Goal: Information Seeking & Learning: Compare options

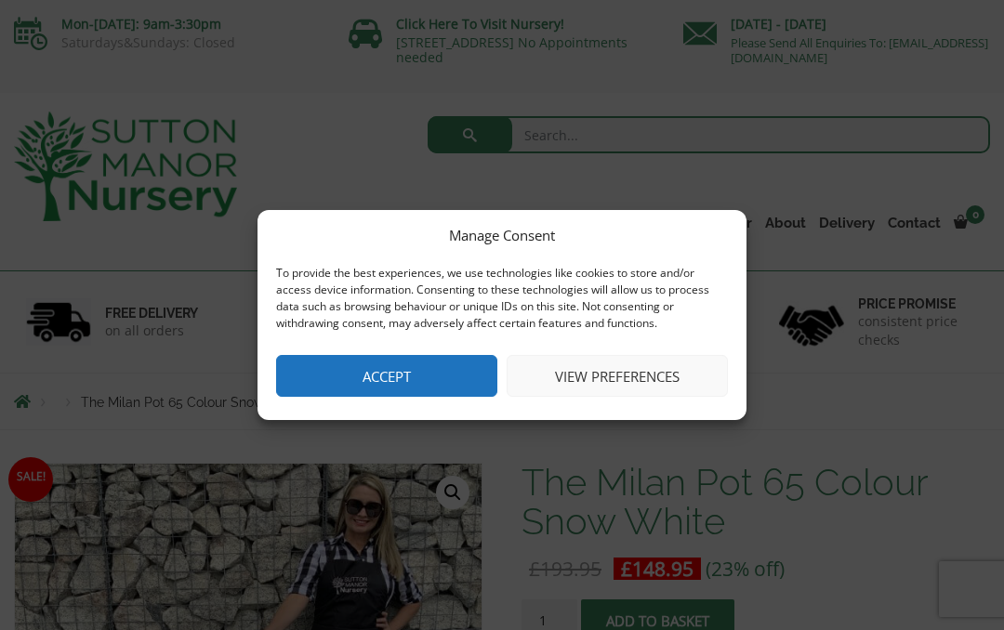
click at [450, 375] on button "Accept" at bounding box center [386, 376] width 221 height 42
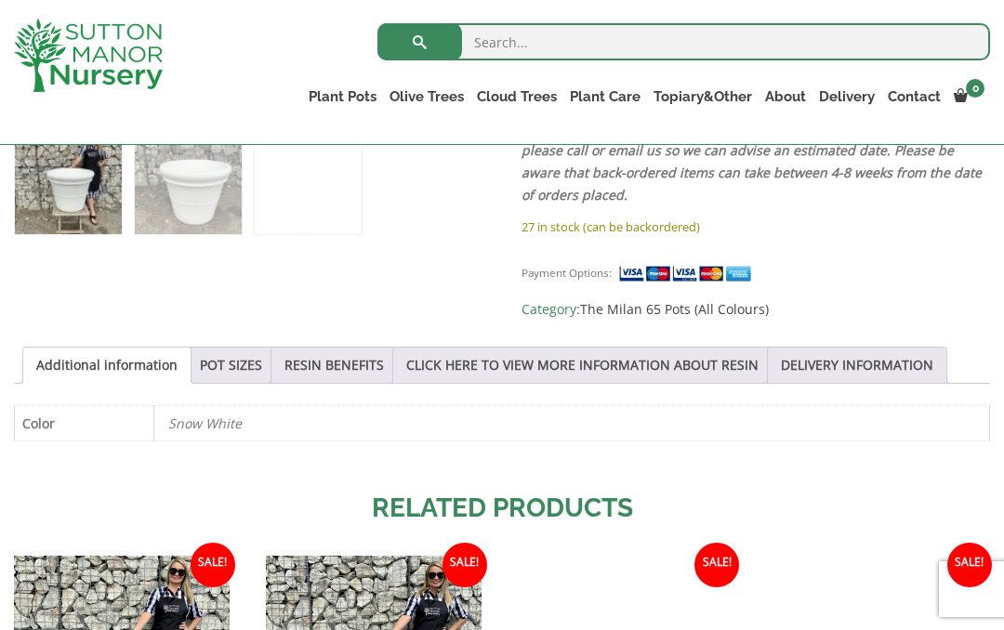
scroll to position [792, 0]
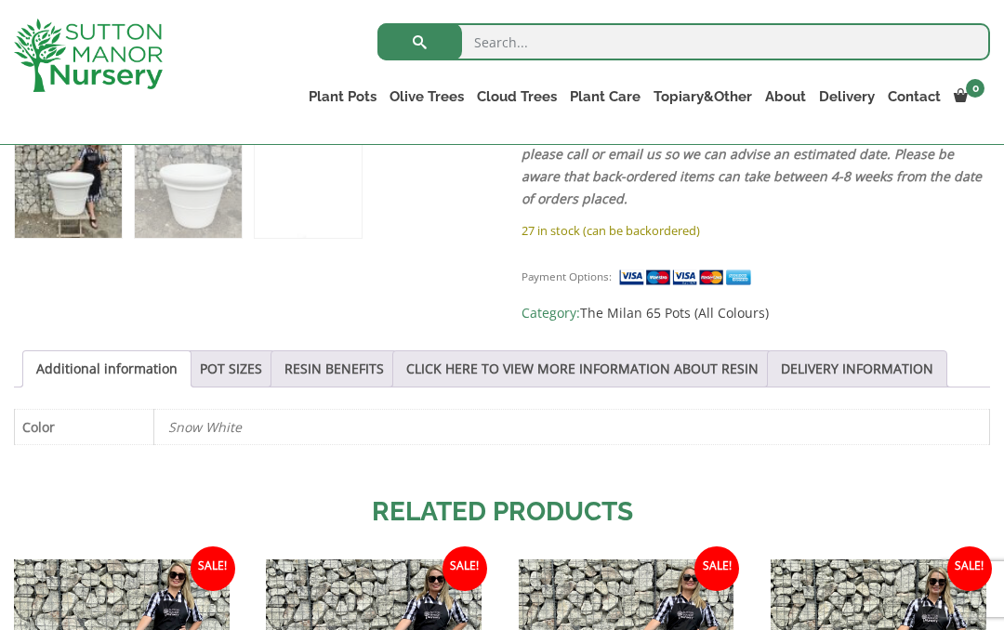
click at [0, 0] on ul "Resin Bonded Pots The Amalfi Pots The Milan Pots The Capri Pots The Brunello Po…" at bounding box center [0, 0] width 0 height 0
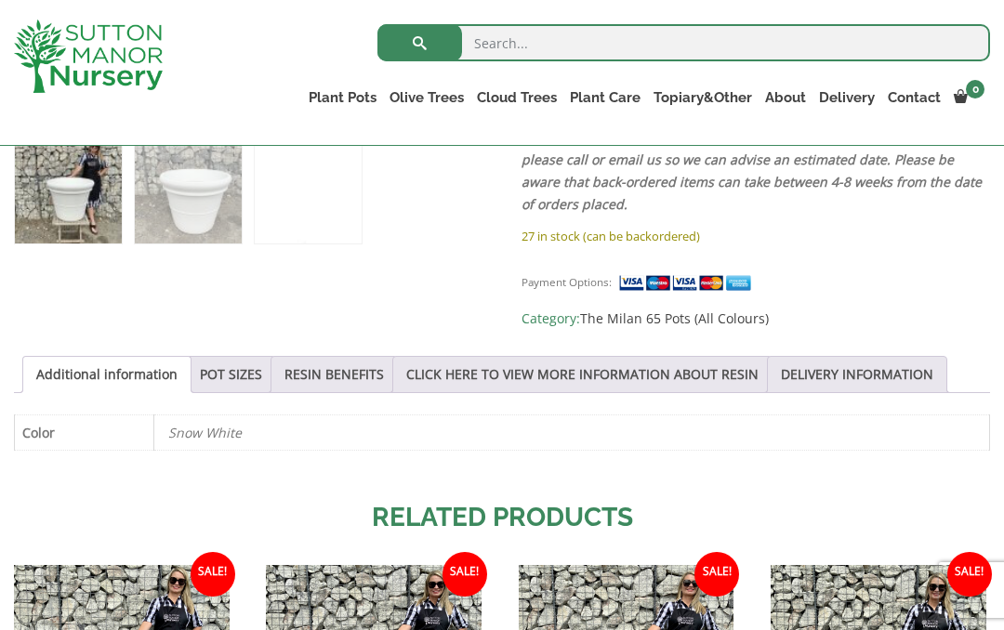
click at [442, 241] on ol at bounding box center [248, 177] width 468 height 132
click at [0, 0] on link "Cylinders Traditionals" at bounding box center [0, 0] width 0 height 0
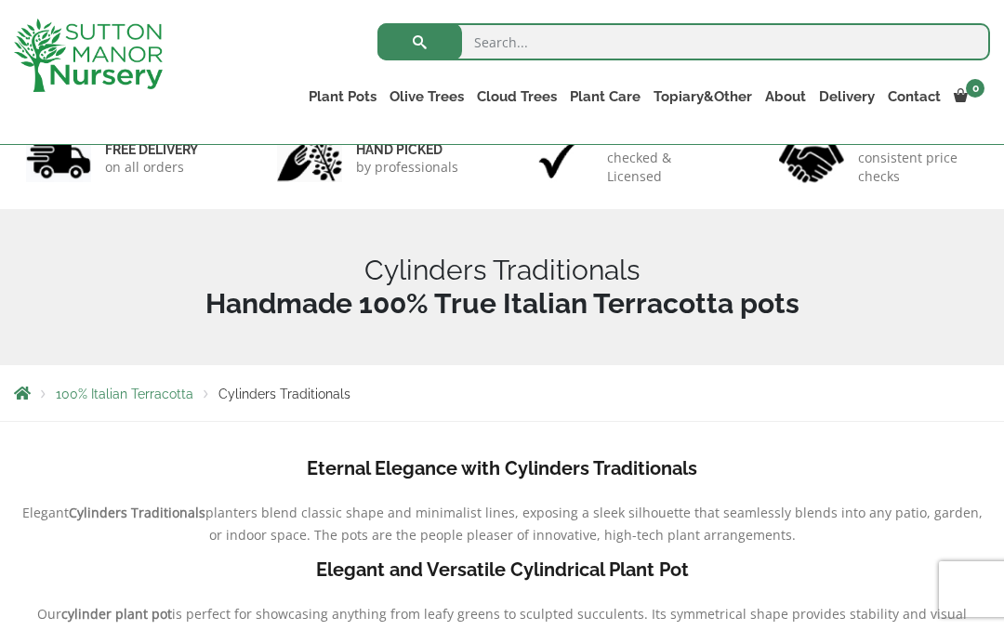
scroll to position [128, 0]
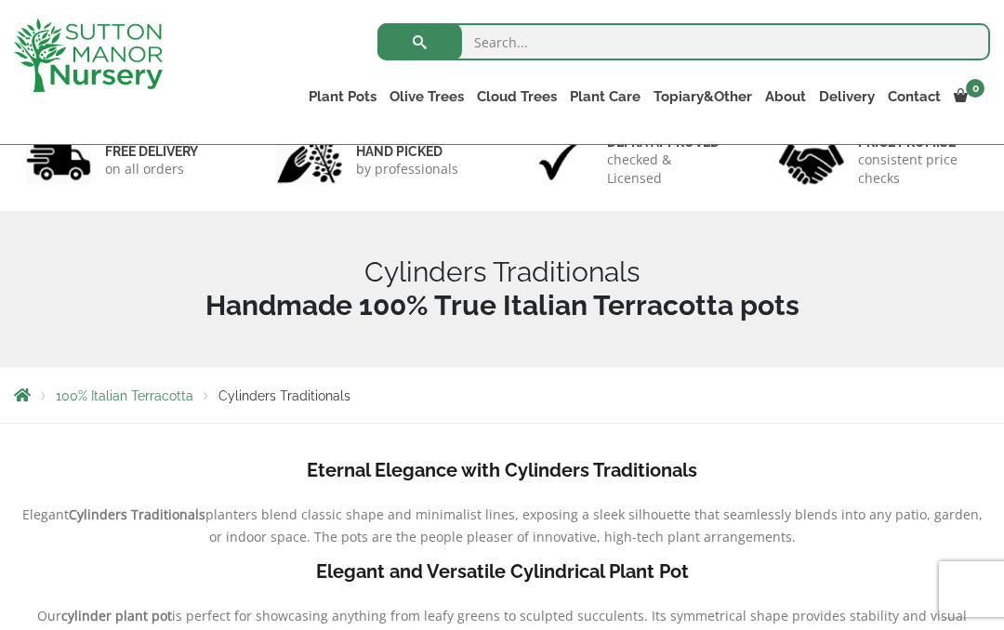
click at [0, 0] on link "Jars And Urns" at bounding box center [0, 0] width 0 height 0
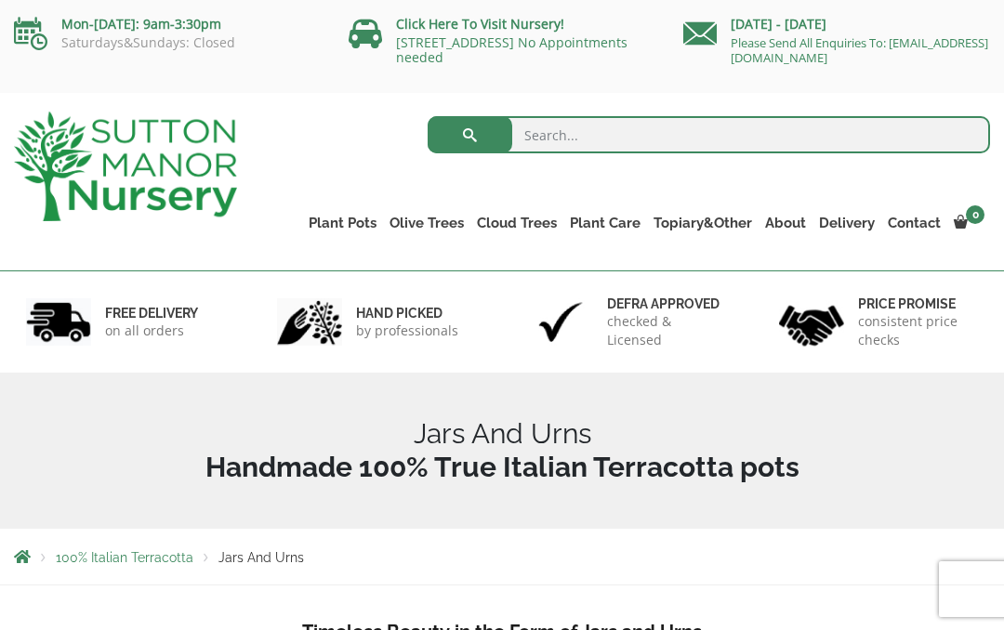
click at [0, 0] on link "The Old Stone Pots" at bounding box center [0, 0] width 0 height 0
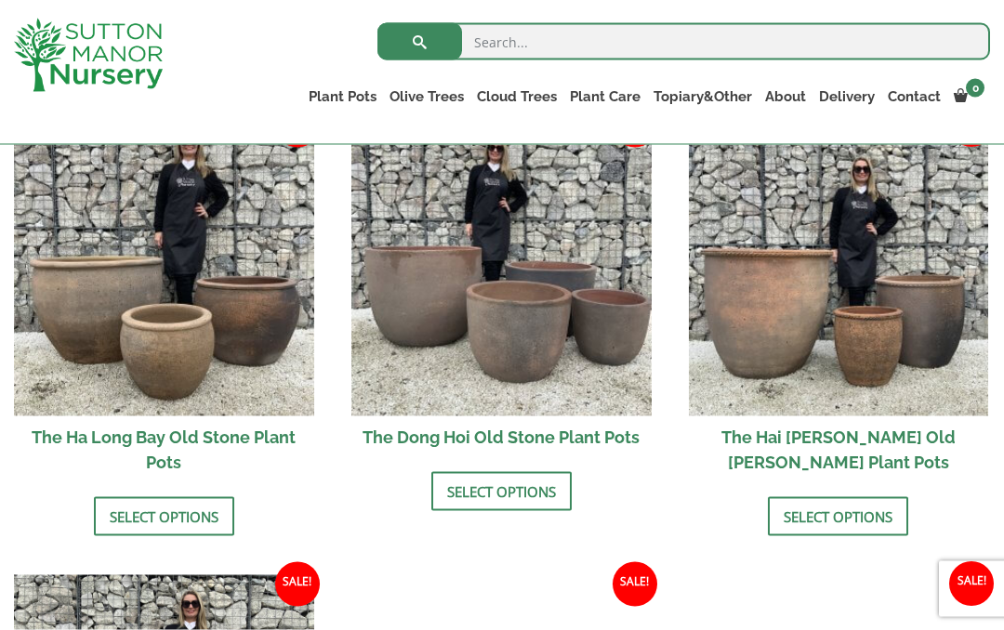
scroll to position [684, 0]
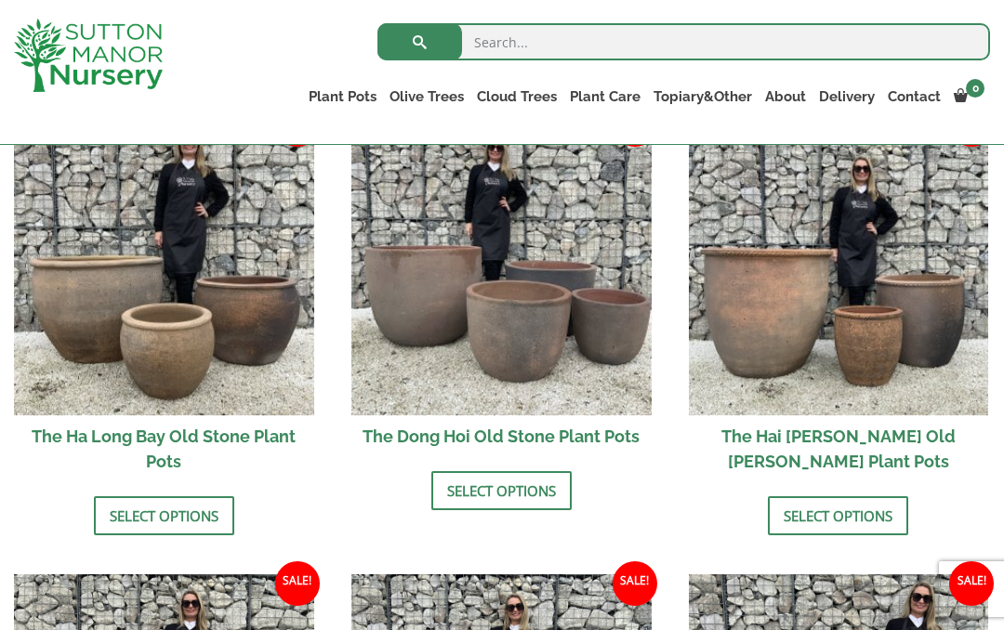
click at [0, 0] on link "The Atlantis Pots" at bounding box center [0, 0] width 0 height 0
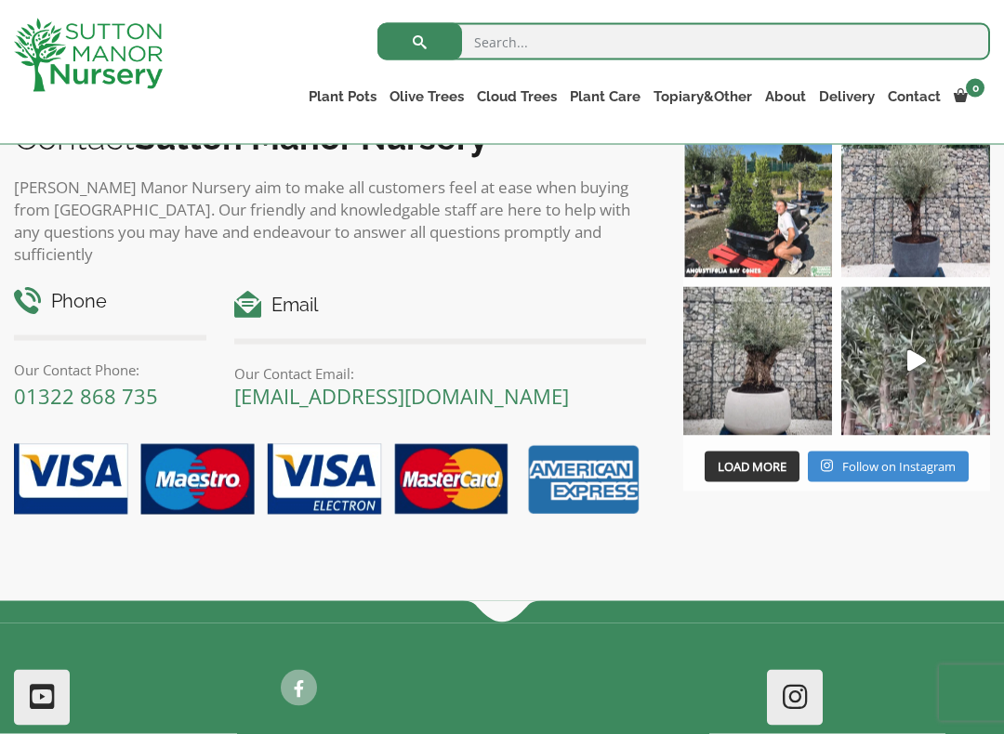
scroll to position [2171, 0]
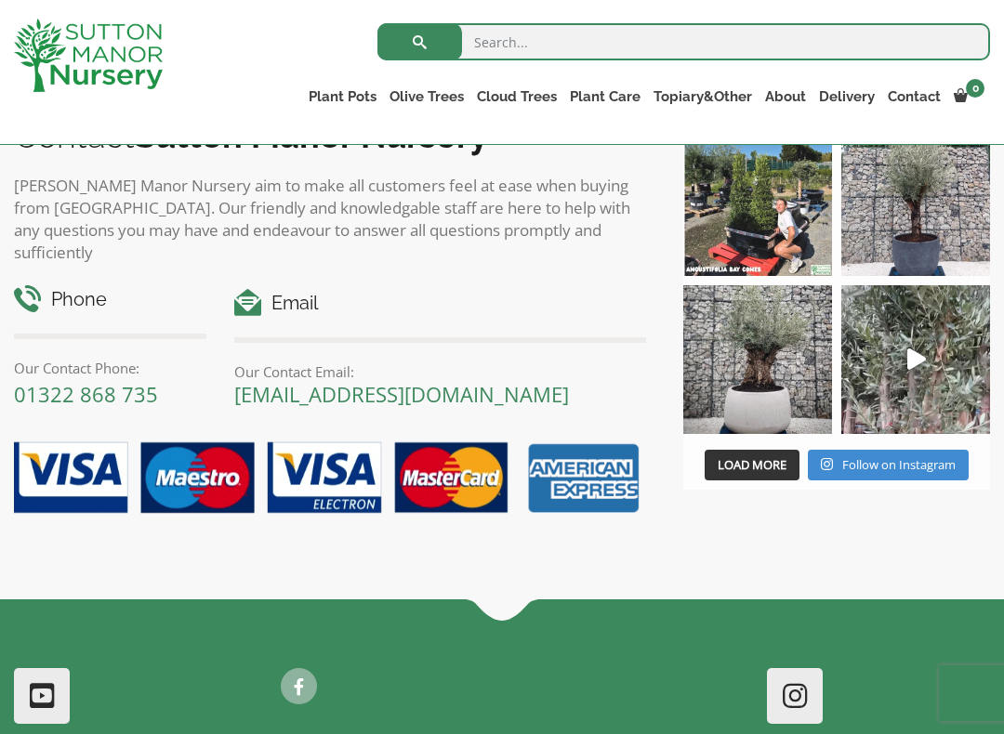
click at [769, 456] on span "Load More" at bounding box center [751, 464] width 69 height 17
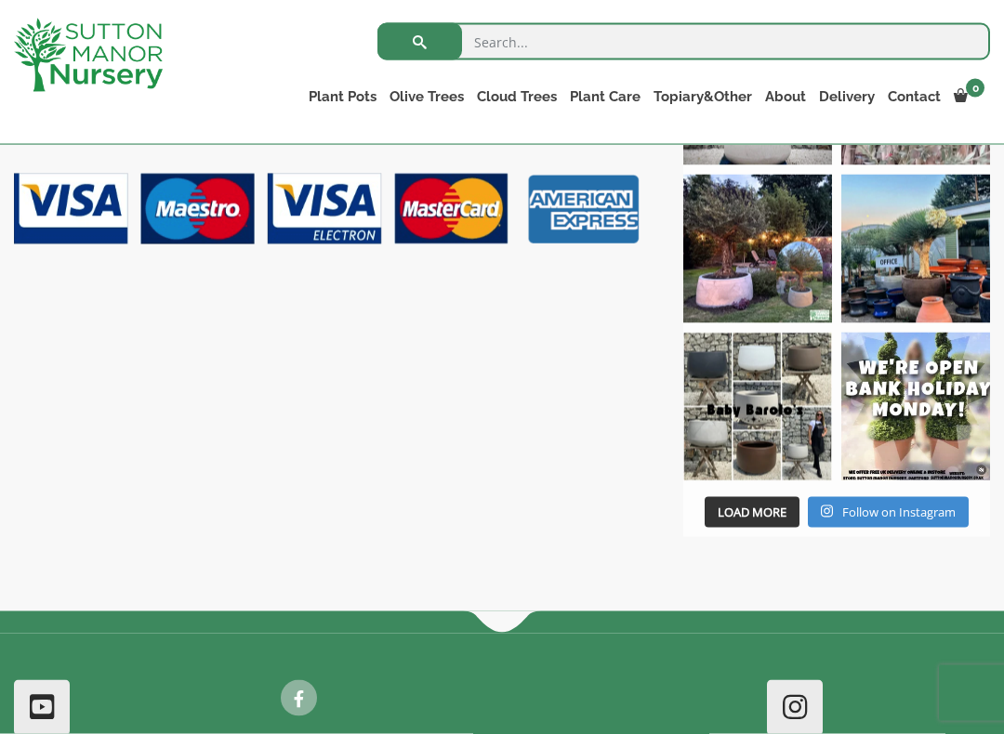
scroll to position [2442, 0]
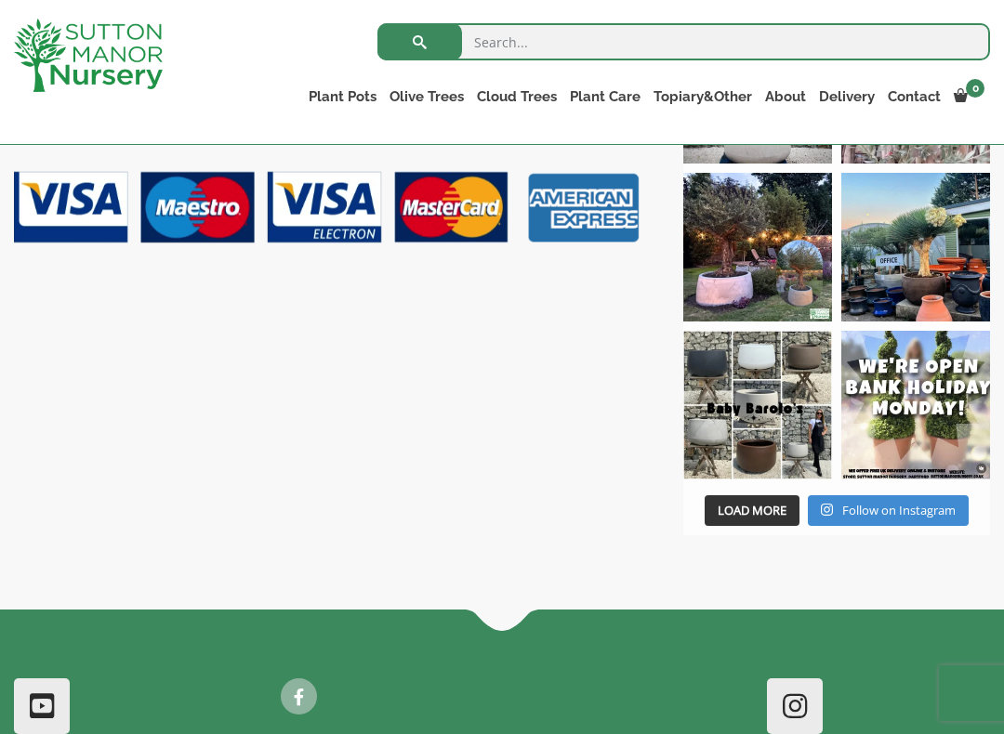
click at [773, 506] on span "Load More" at bounding box center [751, 510] width 69 height 17
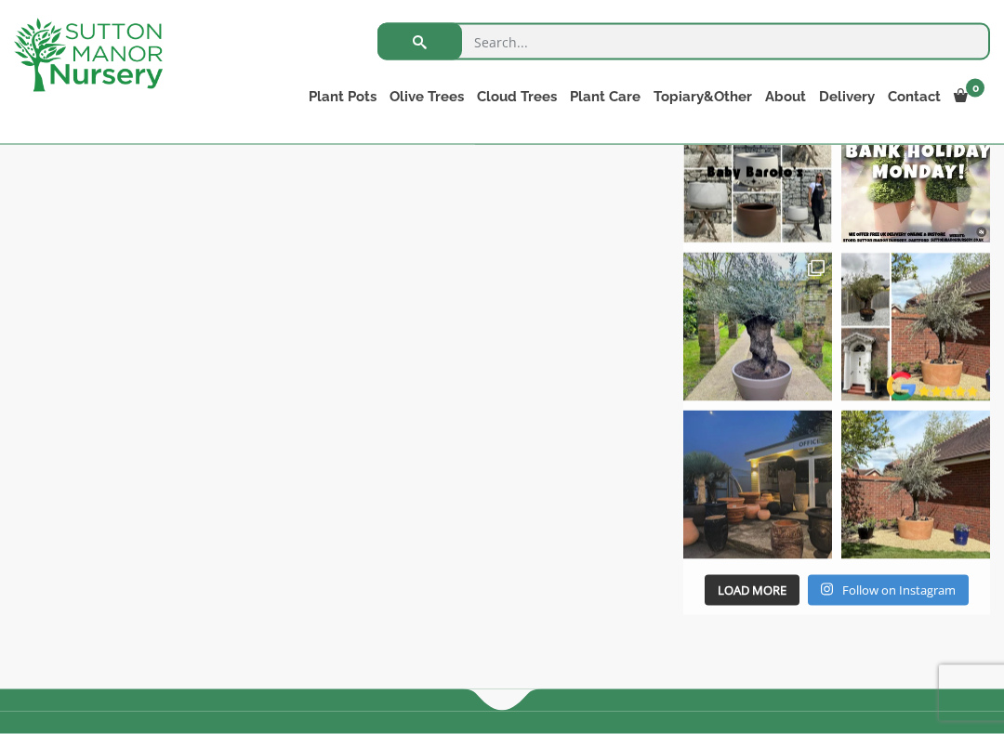
scroll to position [2679, 0]
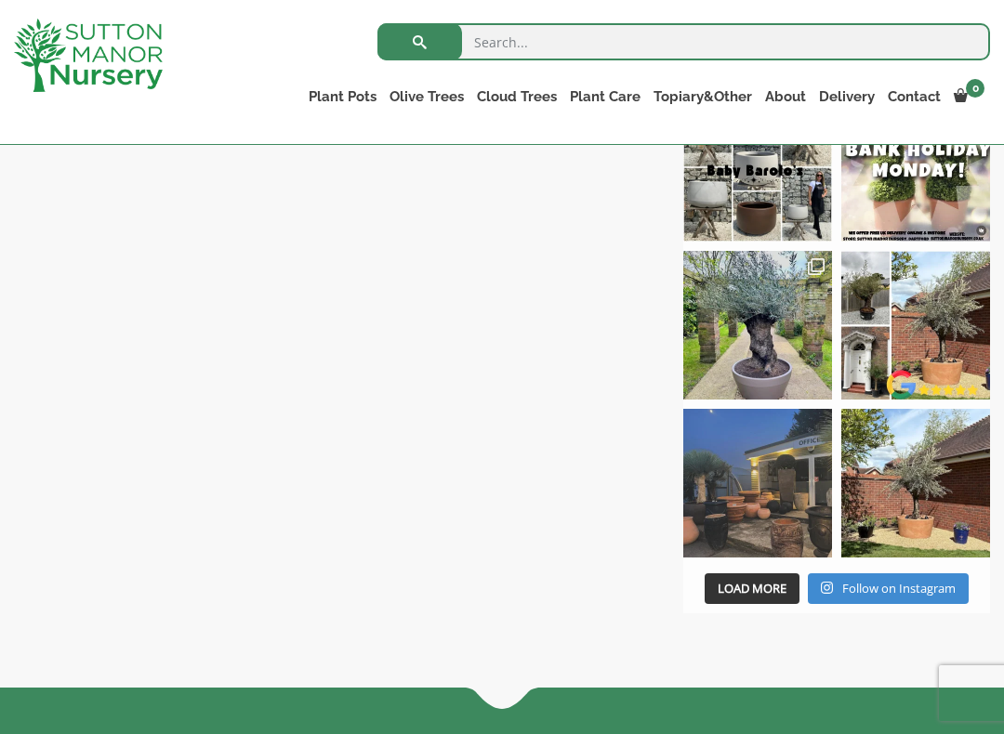
click at [770, 501] on img at bounding box center [757, 483] width 149 height 149
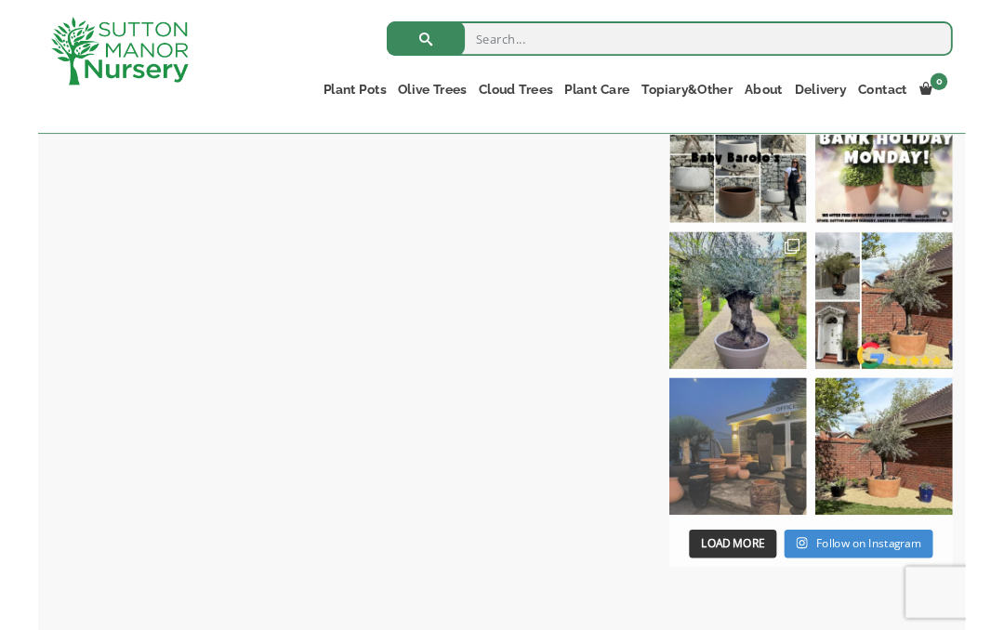
scroll to position [2731, 0]
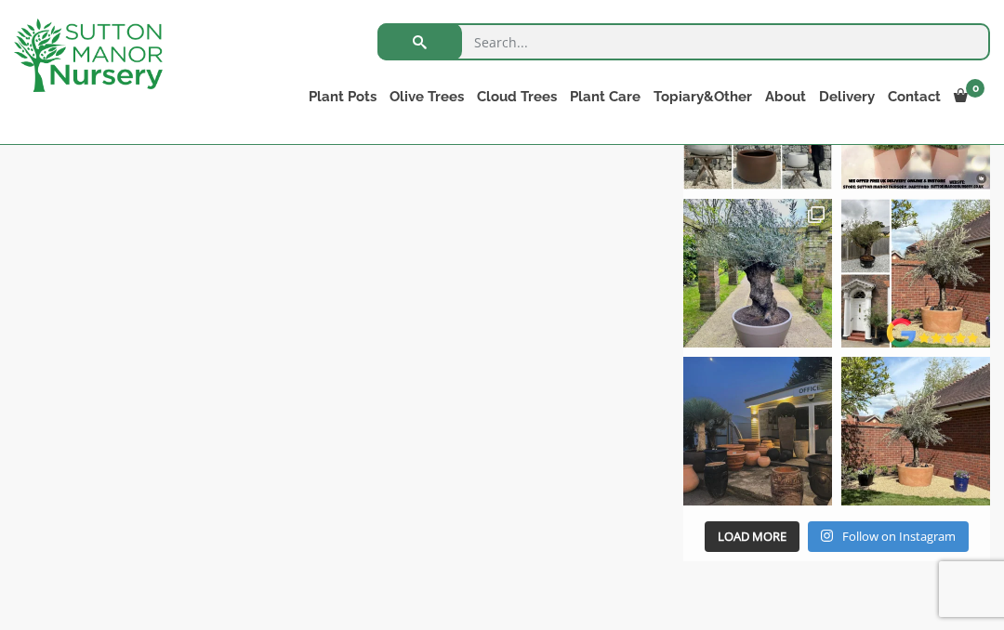
click at [0, 0] on link "Vietnamese Terracotta" at bounding box center [0, 0] width 0 height 0
click at [0, 0] on link "Vietnamese Pots" at bounding box center [0, 0] width 0 height 0
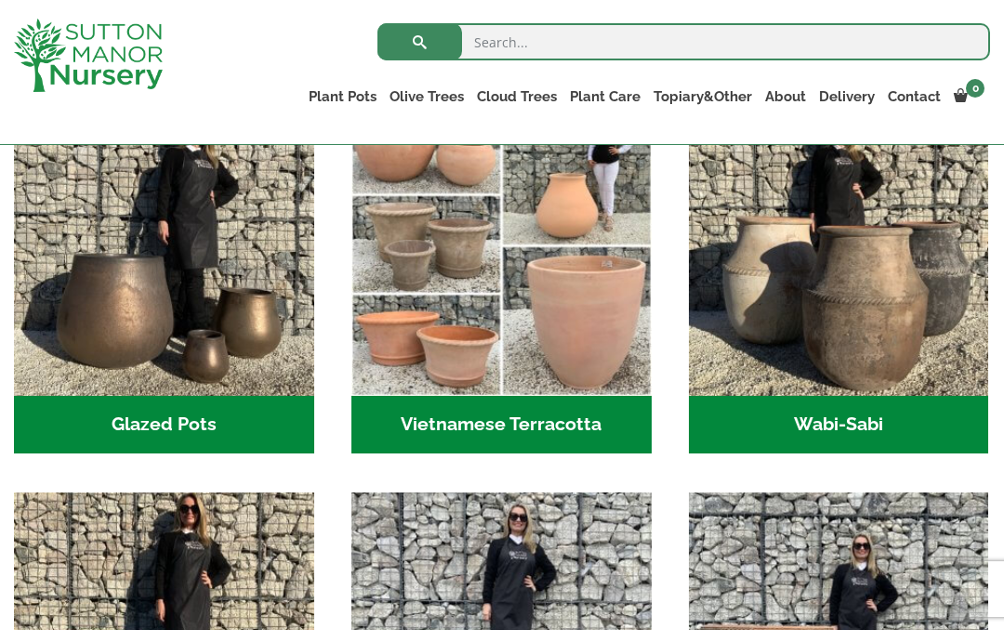
scroll to position [577, 0]
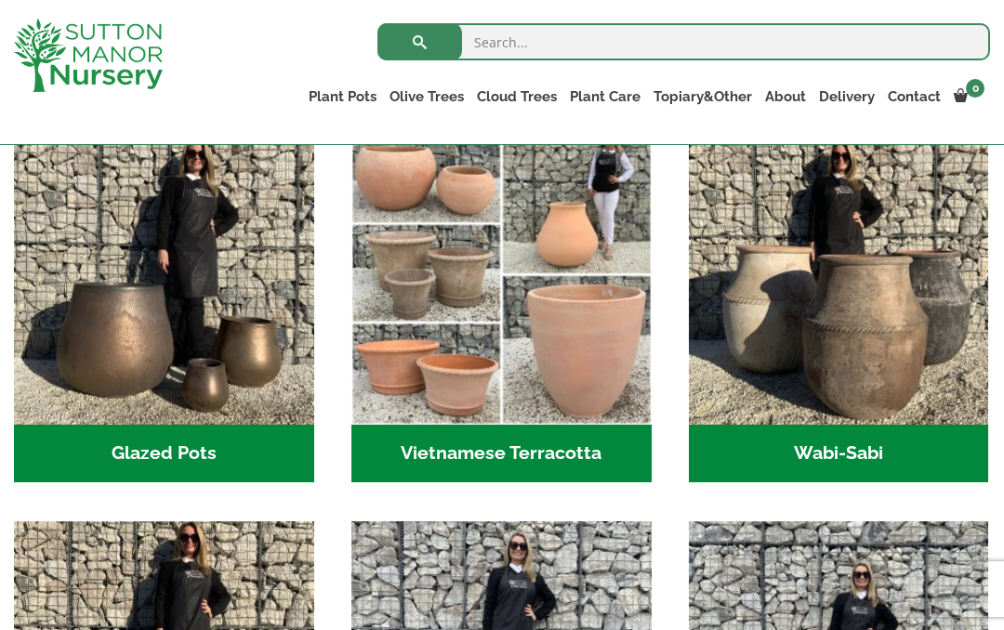
click at [832, 456] on h2 "Wabi-Sabi (14)" at bounding box center [839, 454] width 300 height 58
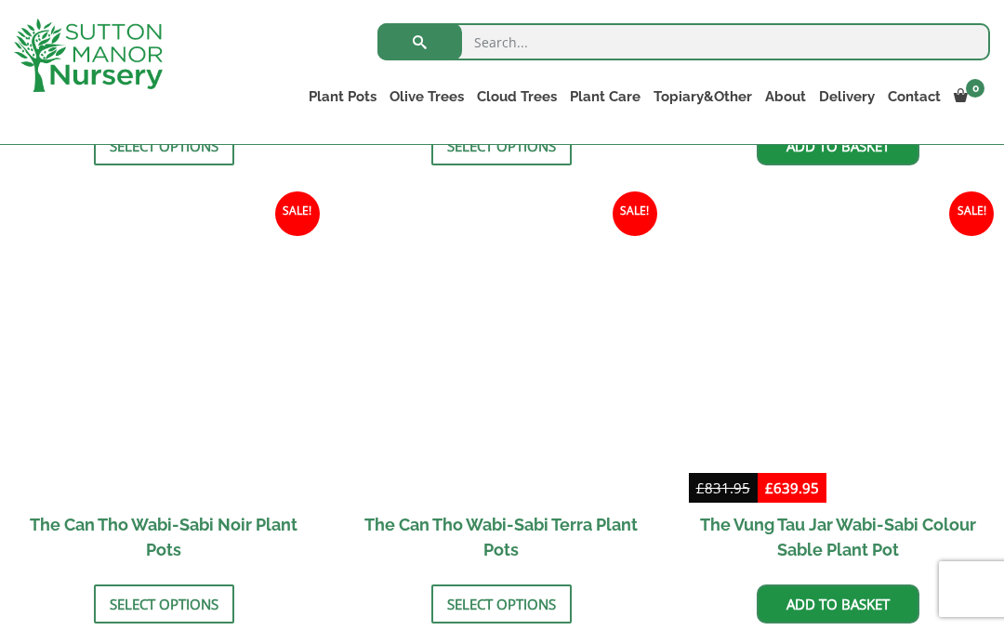
scroll to position [1792, 0]
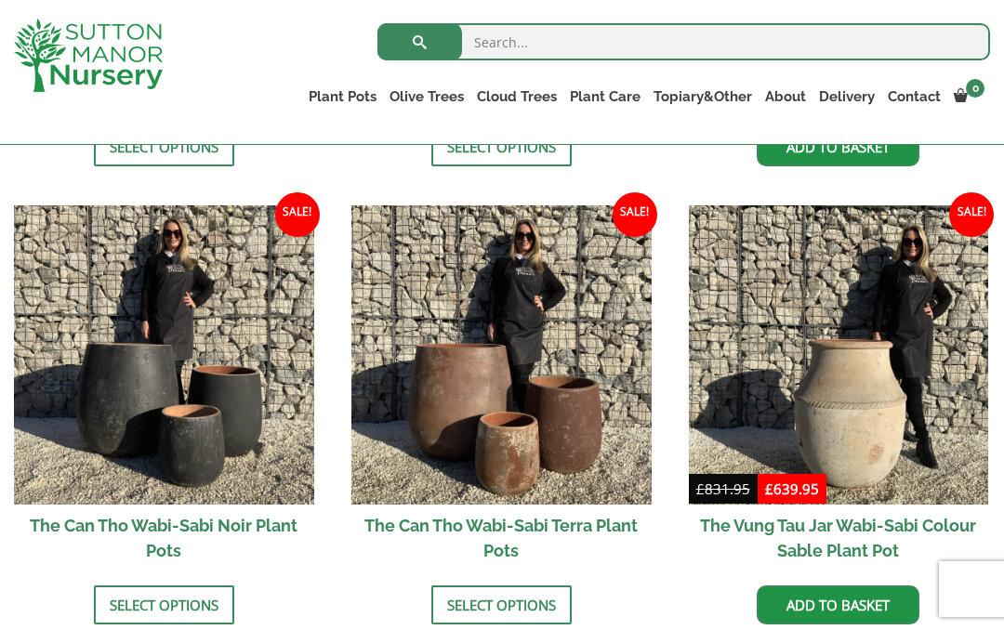
click at [0, 0] on link "The Old Stone Pots" at bounding box center [0, 0] width 0 height 0
click at [0, 0] on link "Fibre Clay Pots" at bounding box center [0, 0] width 0 height 0
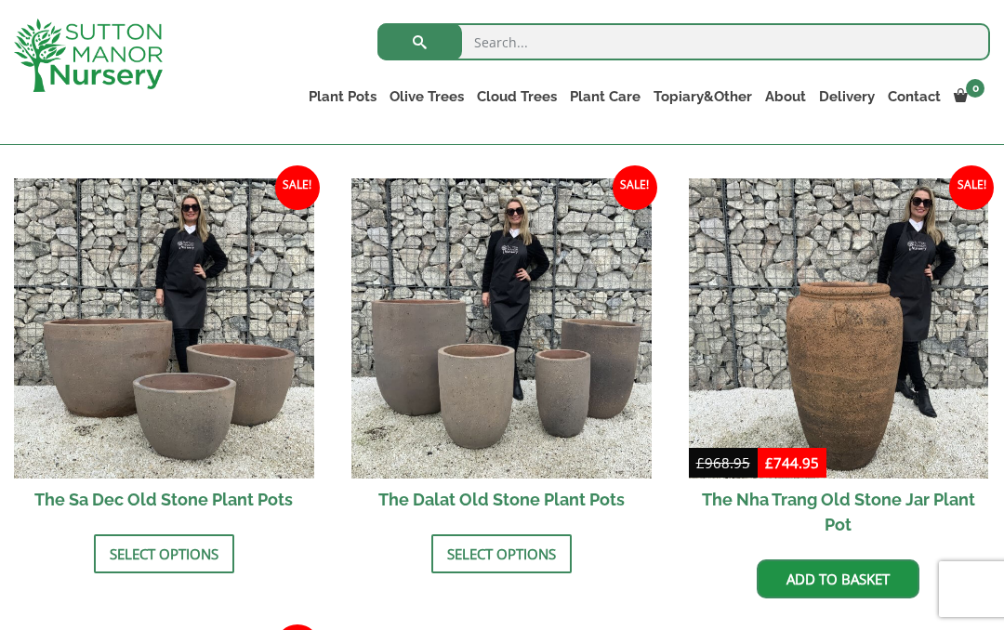
scroll to position [1073, 0]
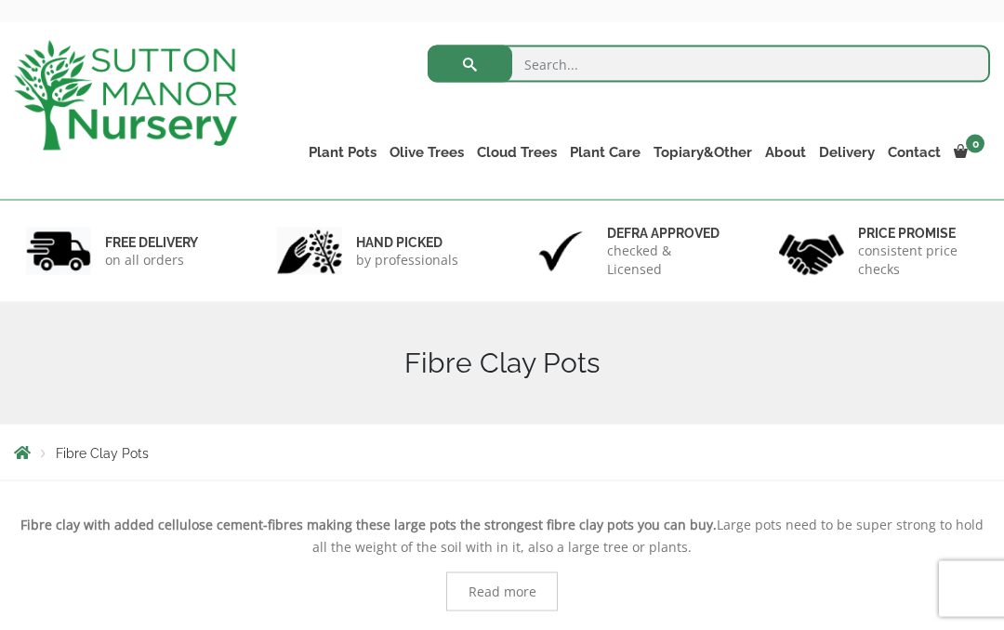
scroll to position [72, 0]
click at [0, 0] on link "The Iron Stone Pots" at bounding box center [0, 0] width 0 height 0
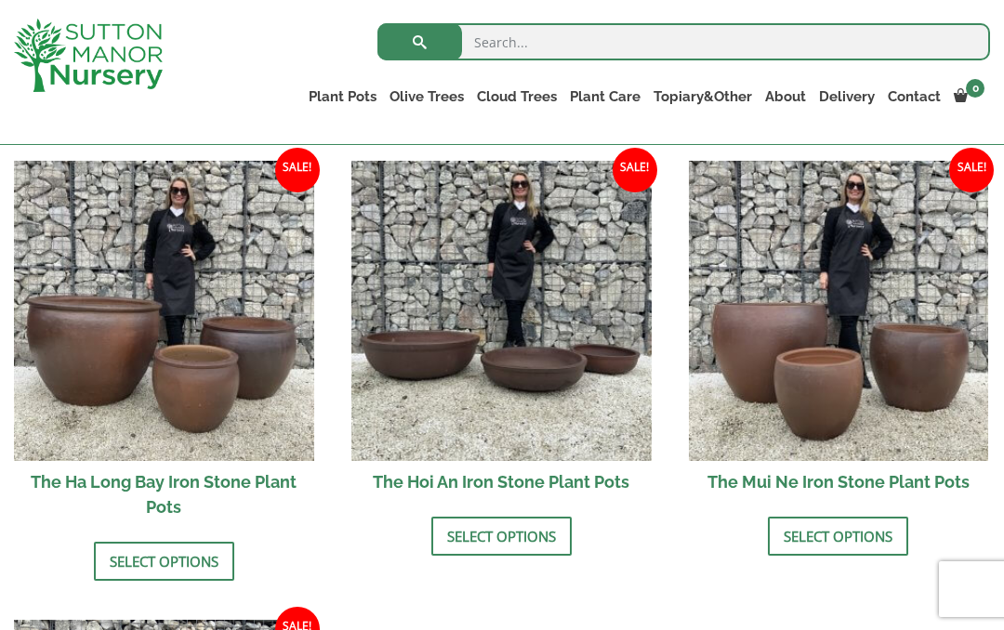
scroll to position [637, 0]
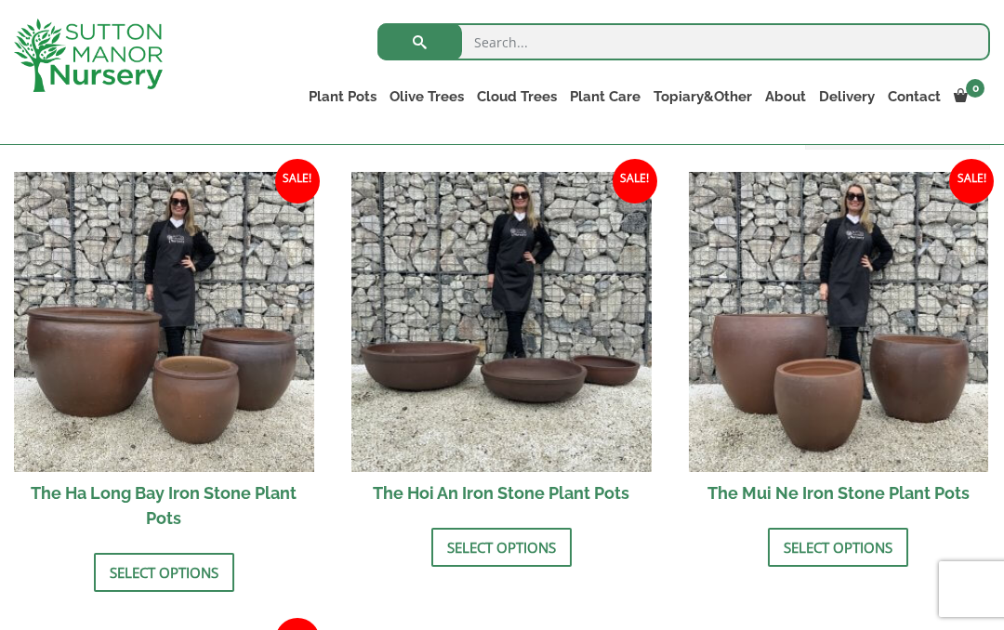
click at [0, 0] on link "Glazed Pots" at bounding box center [0, 0] width 0 height 0
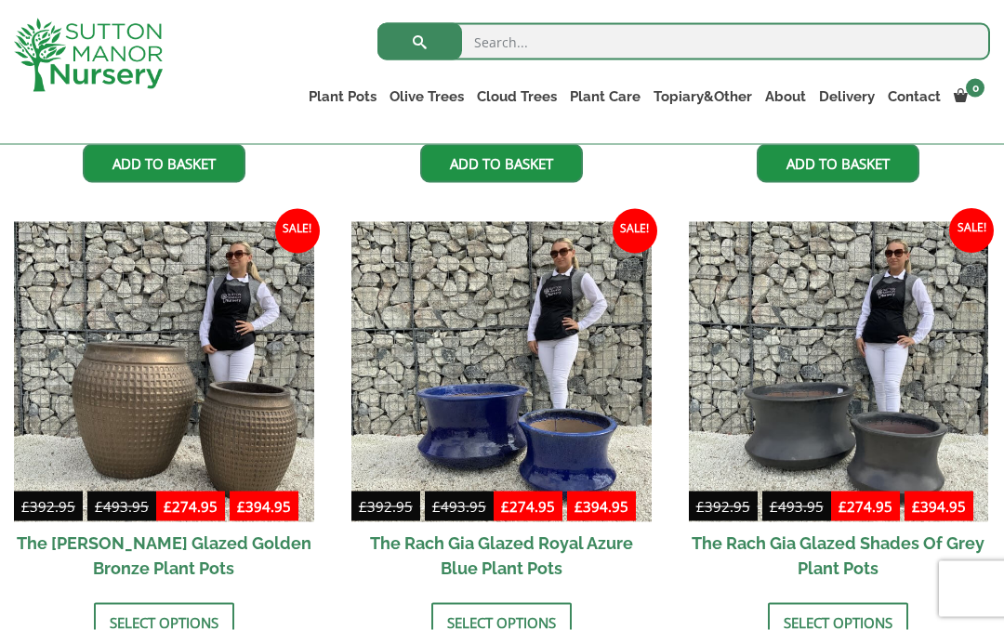
scroll to position [854, 0]
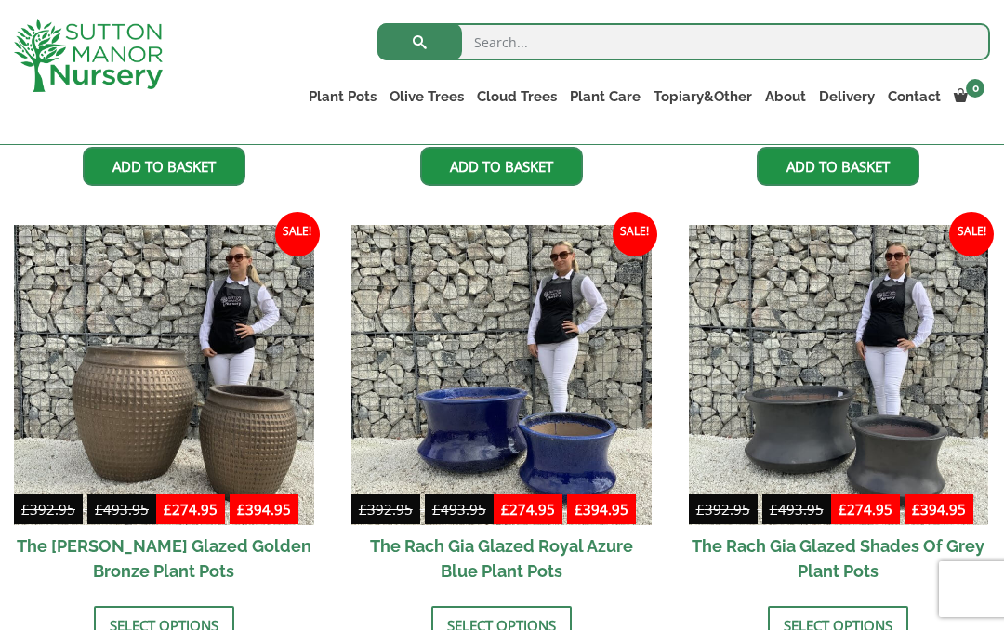
click at [0, 0] on link "Vietnamese Terracotta" at bounding box center [0, 0] width 0 height 0
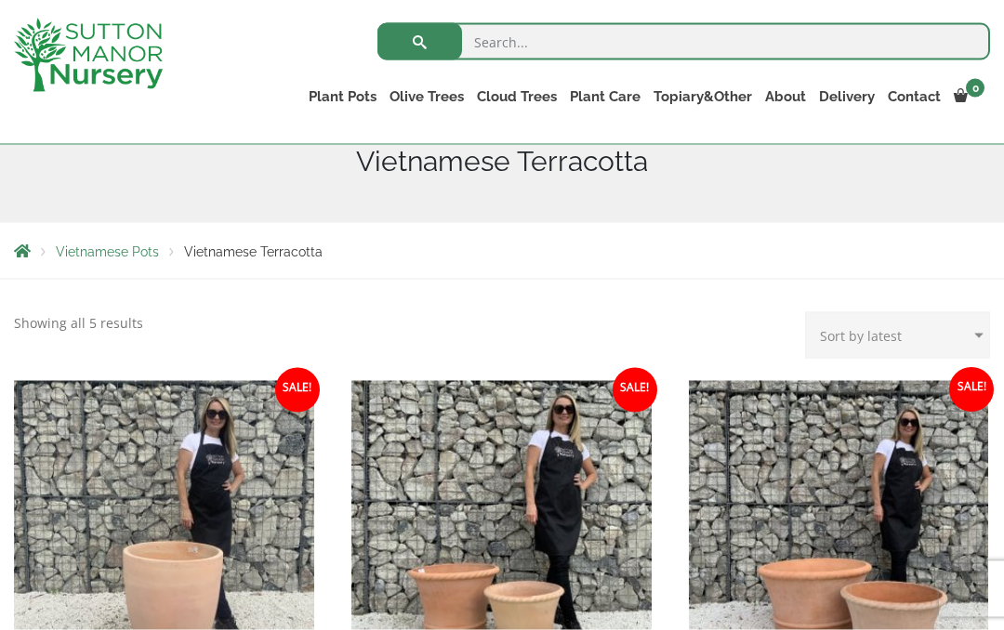
scroll to position [240, 0]
click at [0, 0] on link "The Atlantis Pots" at bounding box center [0, 0] width 0 height 0
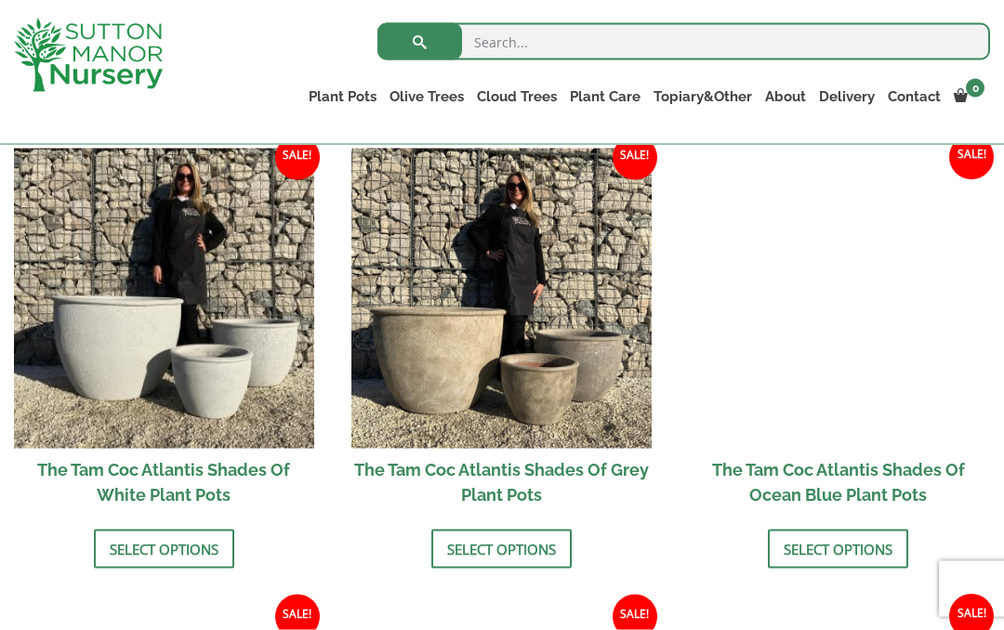
scroll to position [1076, 0]
